Goal: Task Accomplishment & Management: Manage account settings

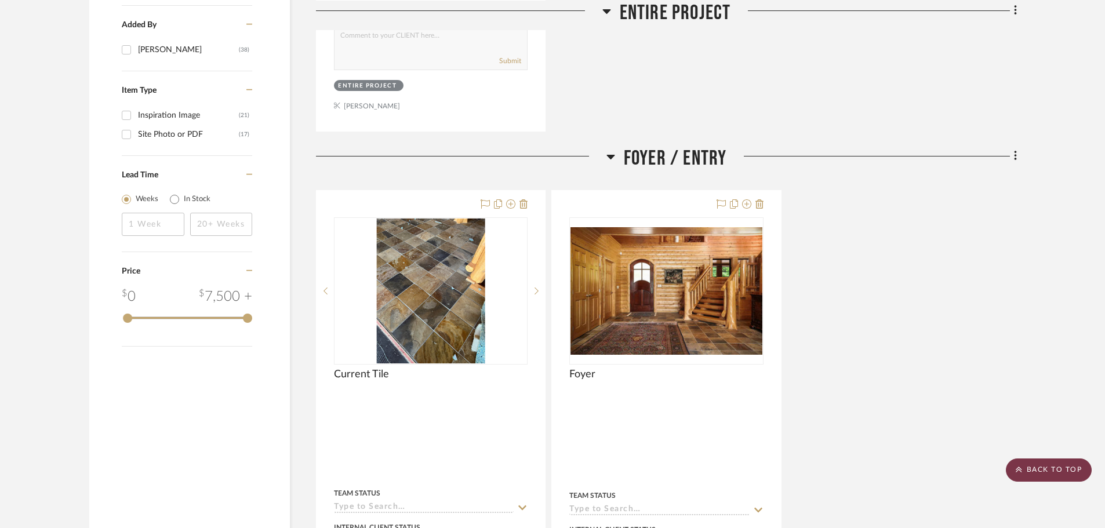
click at [1036, 466] on scroll-to-top-button "BACK TO TOP" at bounding box center [1049, 470] width 86 height 23
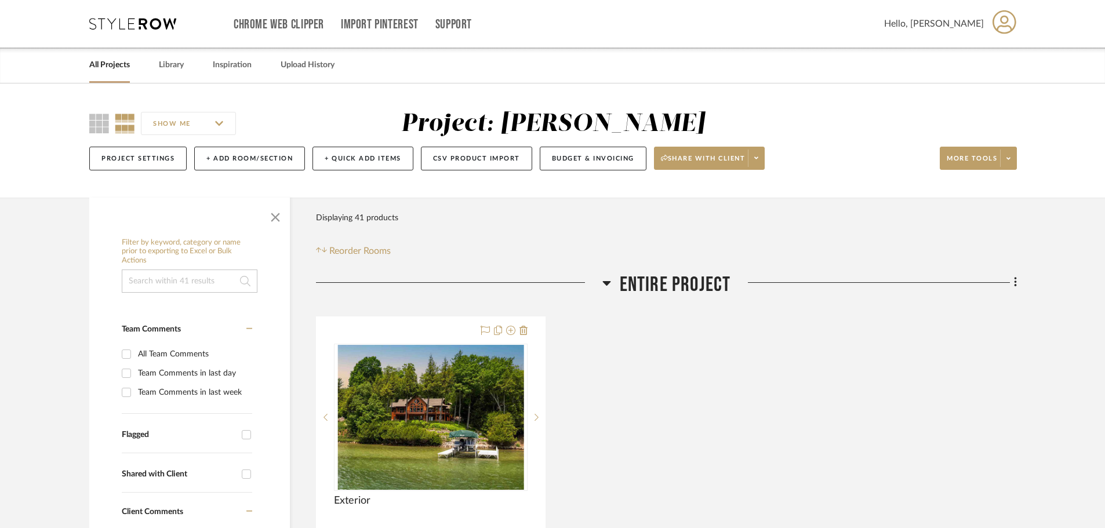
click at [103, 64] on link "All Projects" at bounding box center [109, 65] width 41 height 16
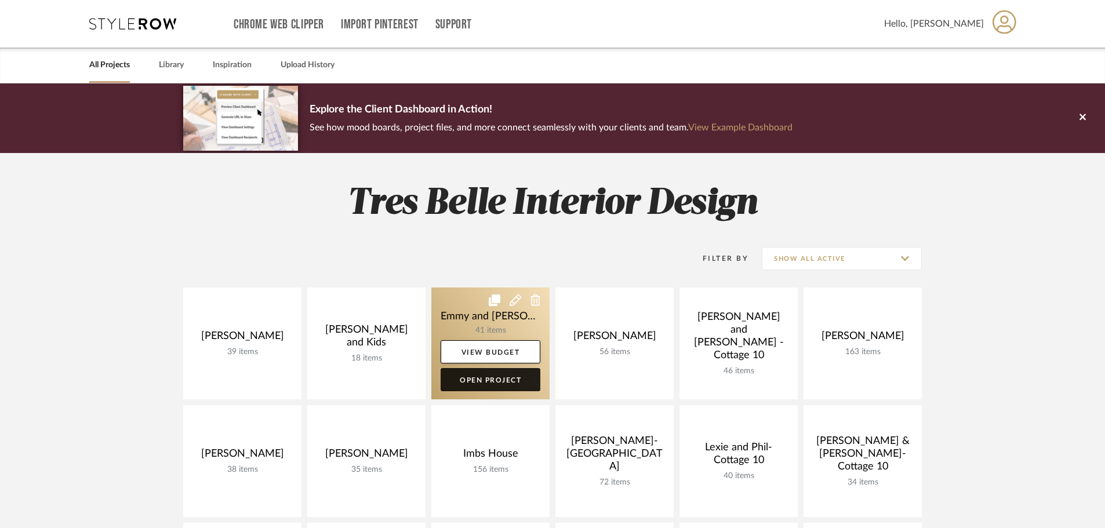
click at [510, 380] on link "Open Project" at bounding box center [491, 379] width 100 height 23
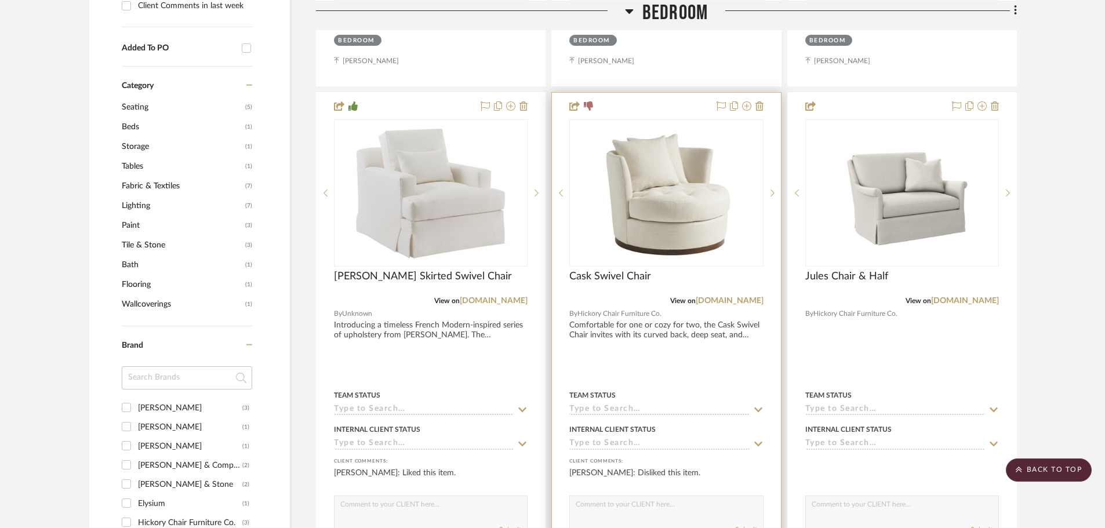
scroll to position [754, 0]
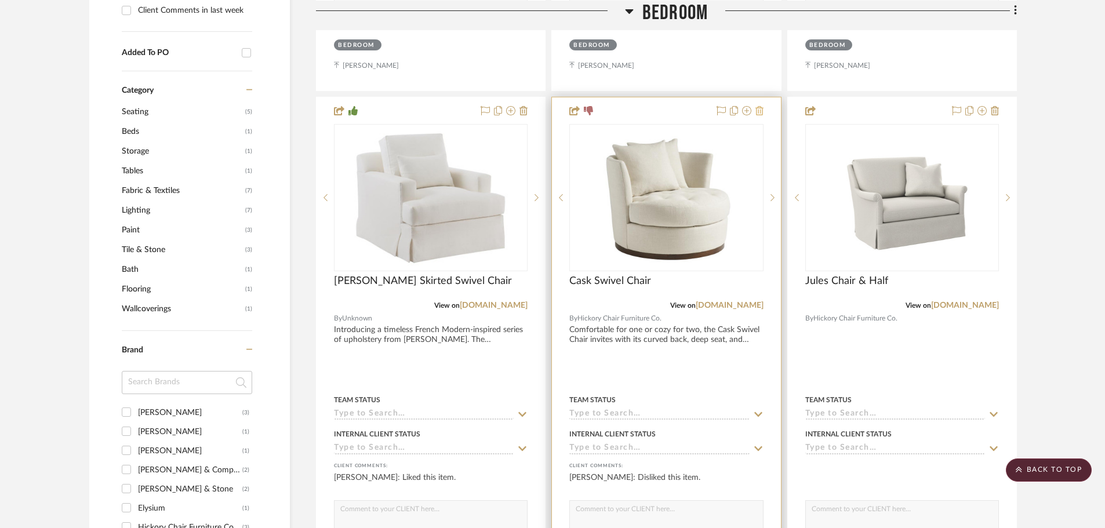
click at [762, 110] on icon at bounding box center [760, 110] width 8 height 9
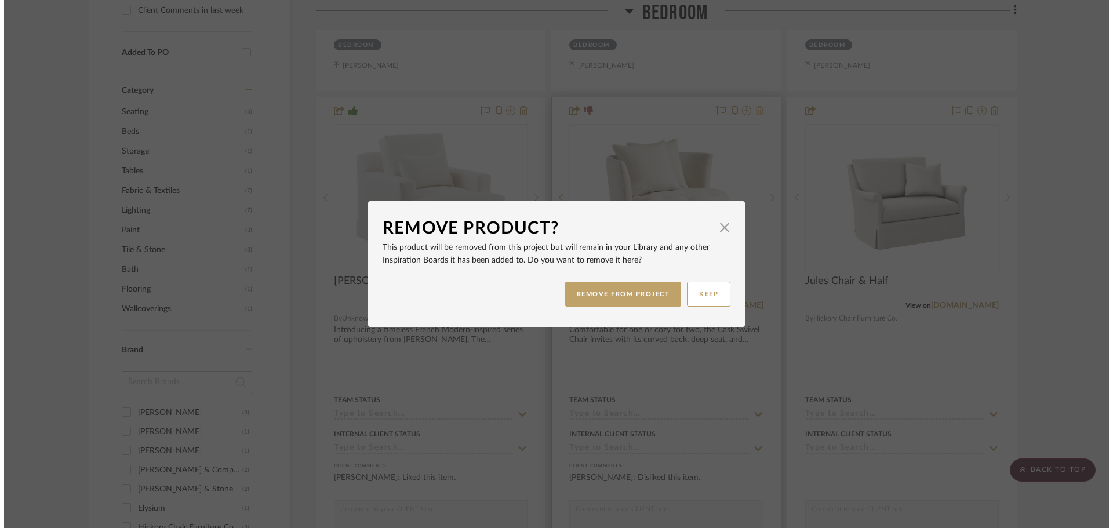
scroll to position [0, 0]
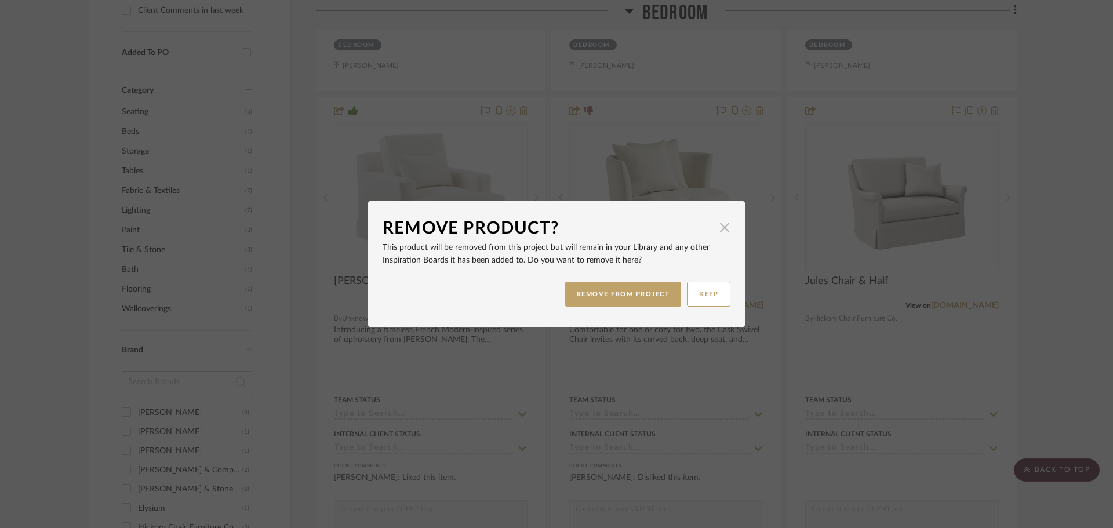
click at [719, 221] on span "button" at bounding box center [724, 227] width 23 height 23
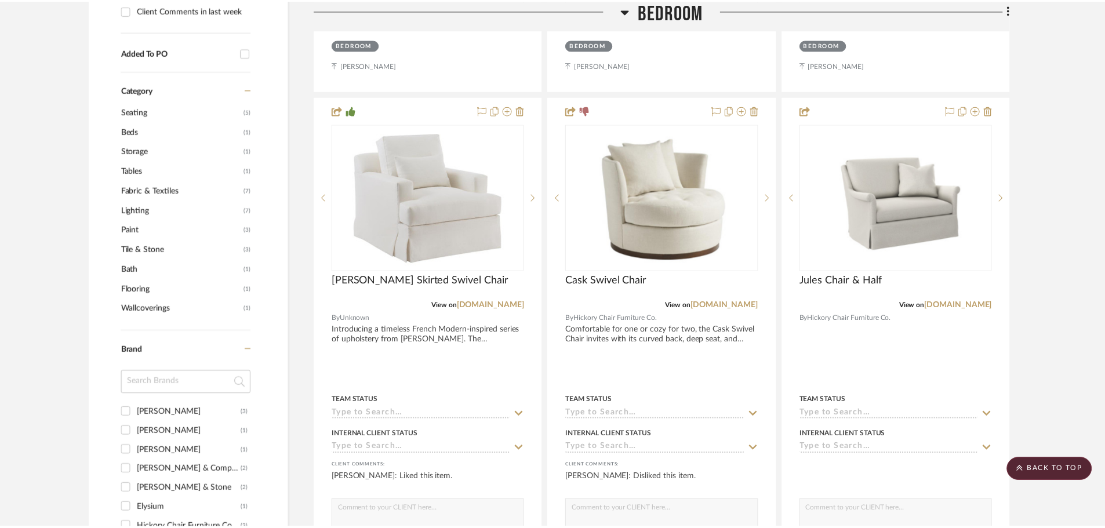
scroll to position [754, 0]
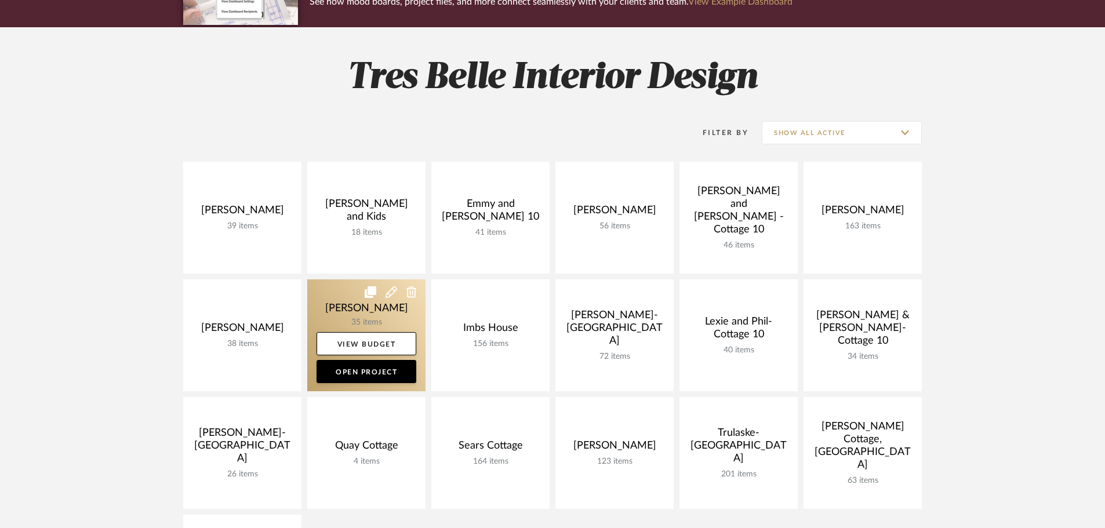
scroll to position [174, 0]
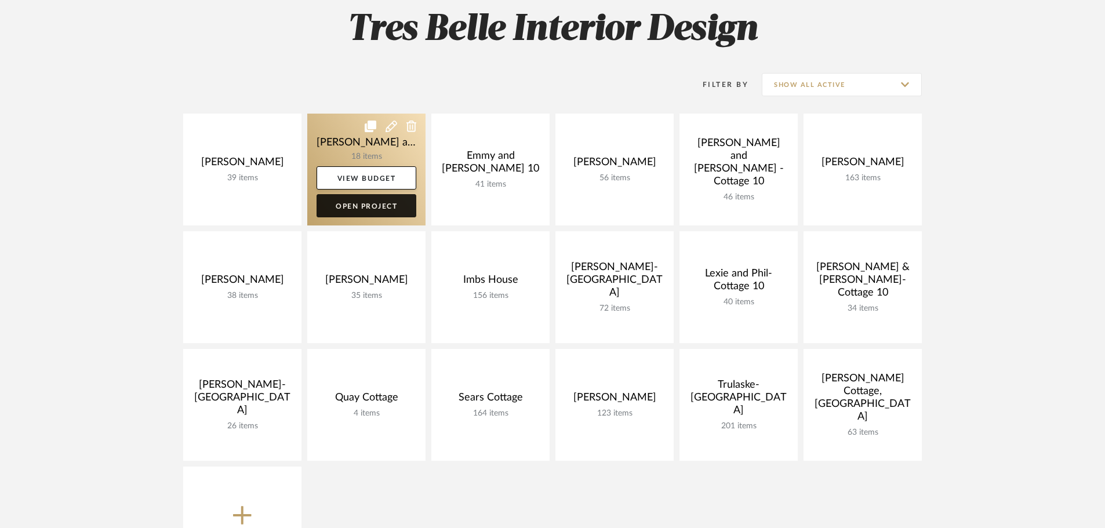
click at [364, 206] on link "Open Project" at bounding box center [367, 205] width 100 height 23
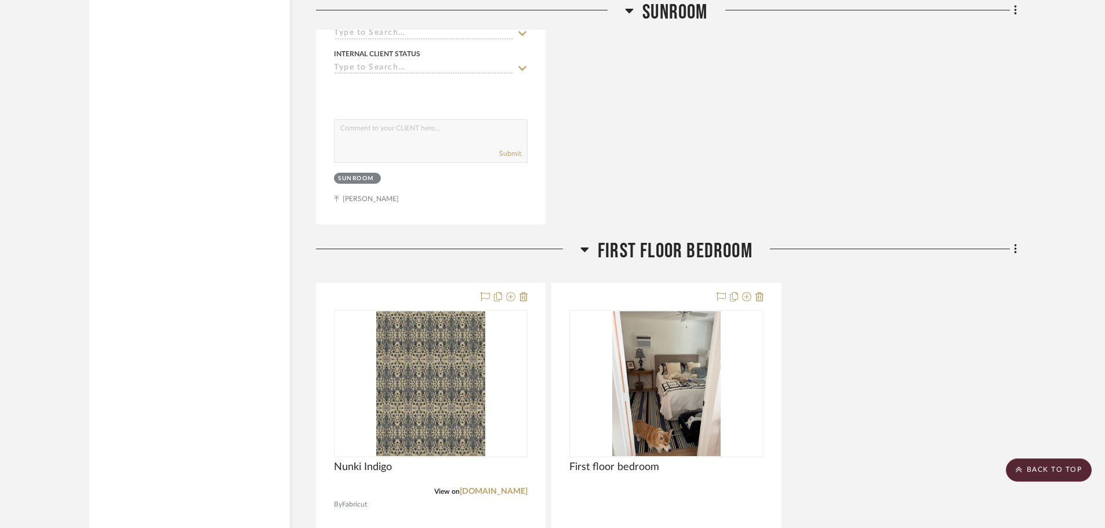
scroll to position [2958, 0]
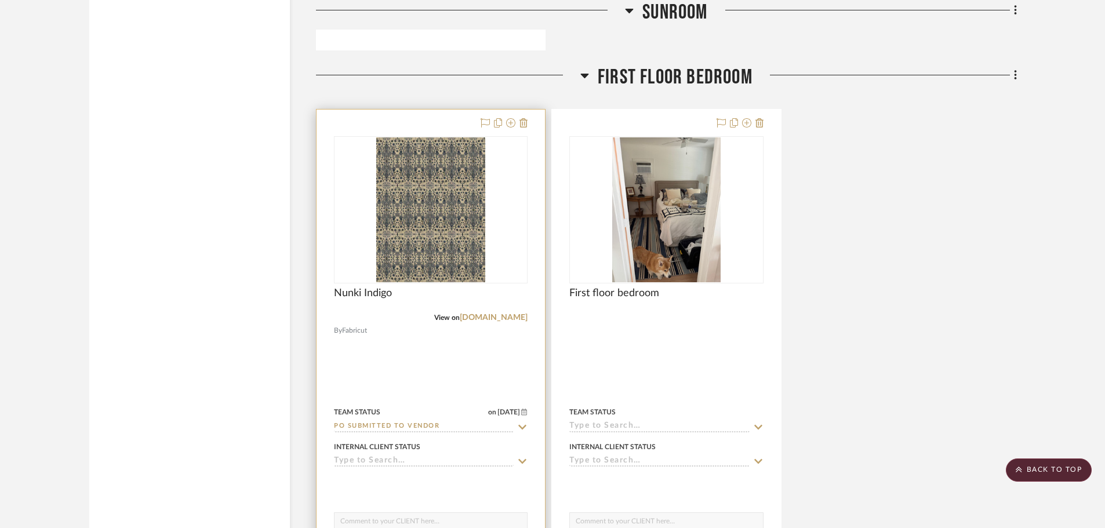
click at [0, 0] on div at bounding box center [0, 0] width 0 height 0
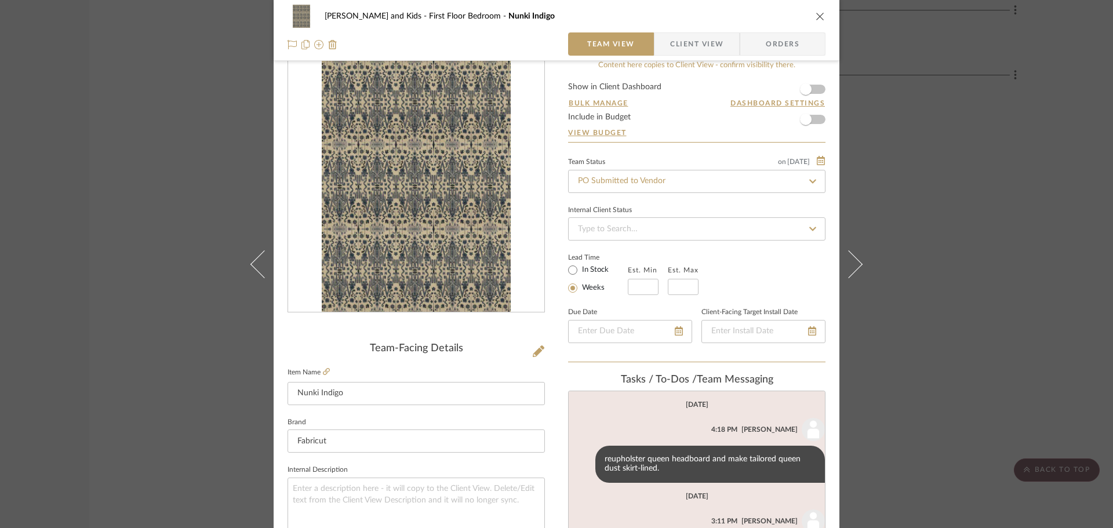
scroll to position [0, 0]
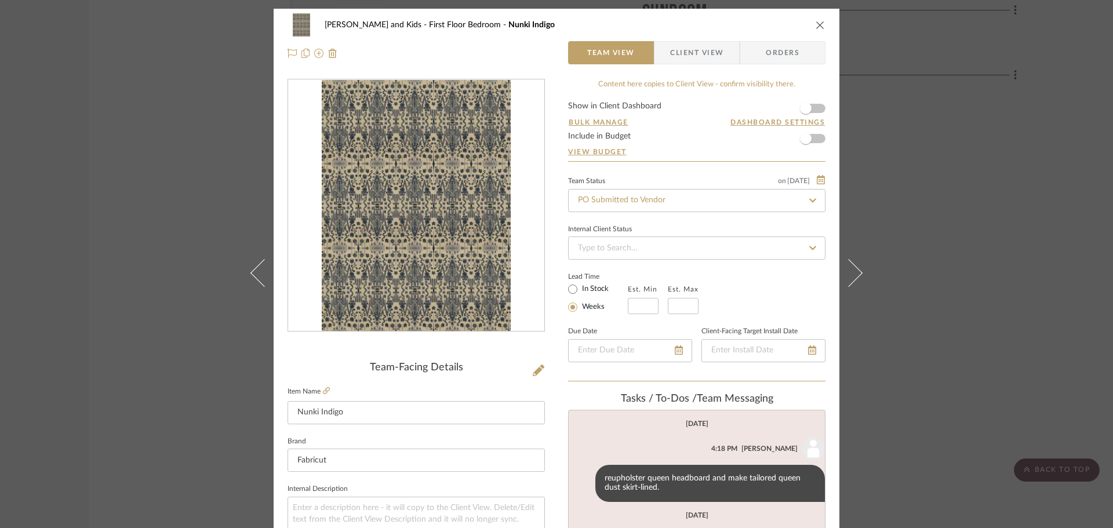
click at [816, 21] on icon "close" at bounding box center [820, 24] width 9 height 9
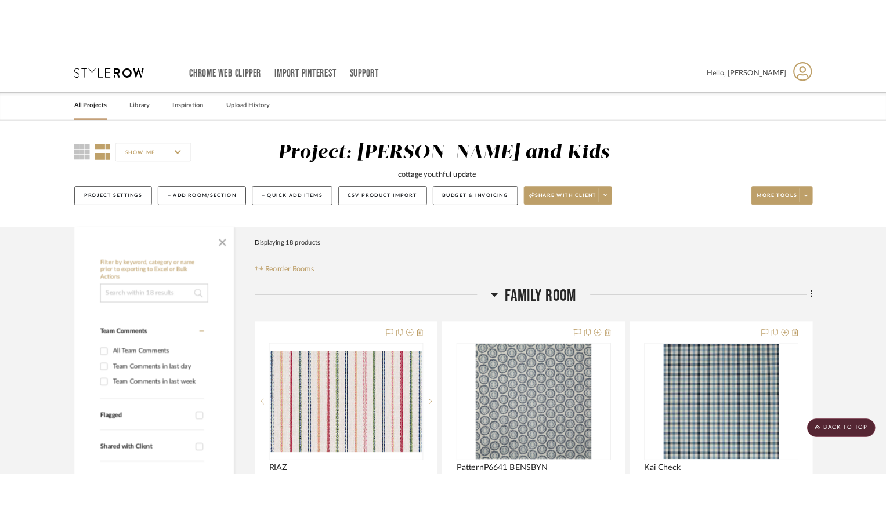
scroll to position [2958, 0]
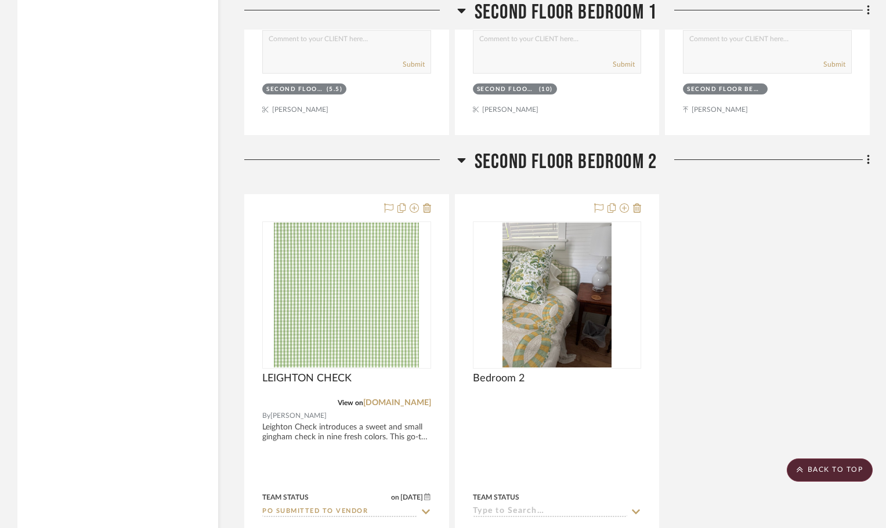
scroll to position [3969, 0]
